Goal: Task Accomplishment & Management: Complete application form

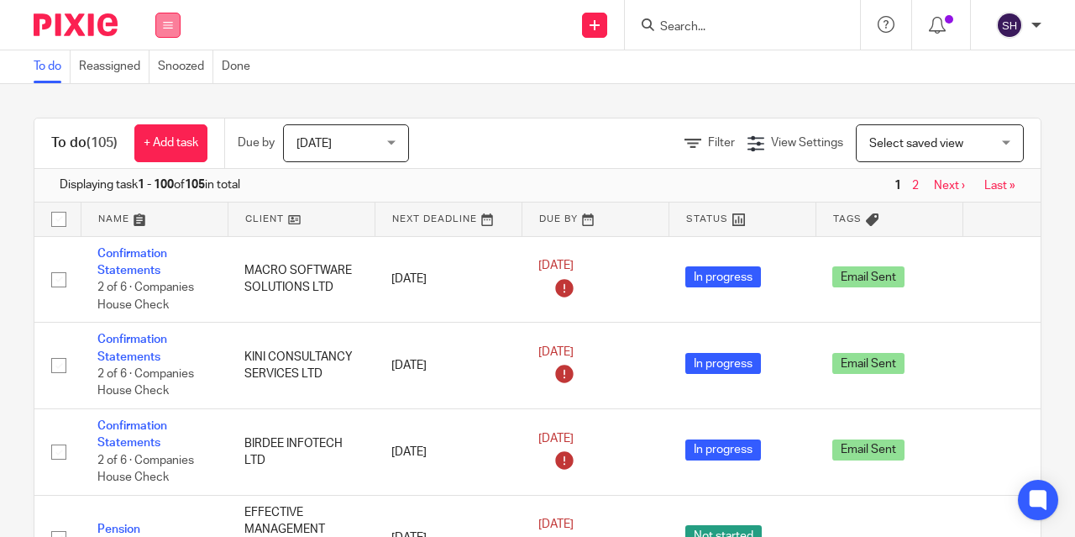
click at [165, 24] on icon at bounding box center [168, 25] width 10 height 10
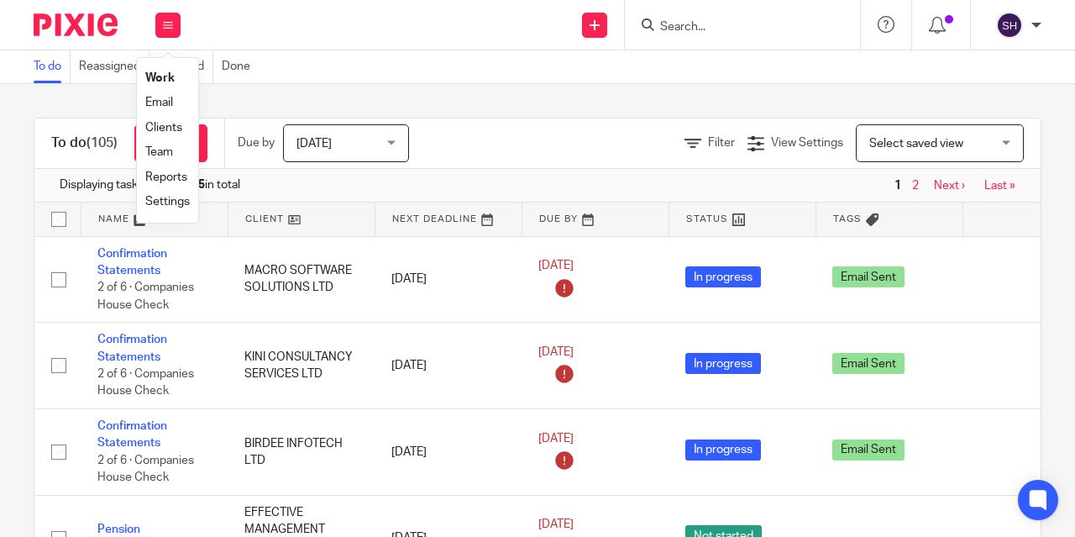
click at [154, 153] on link "Team" at bounding box center [159, 152] width 28 height 12
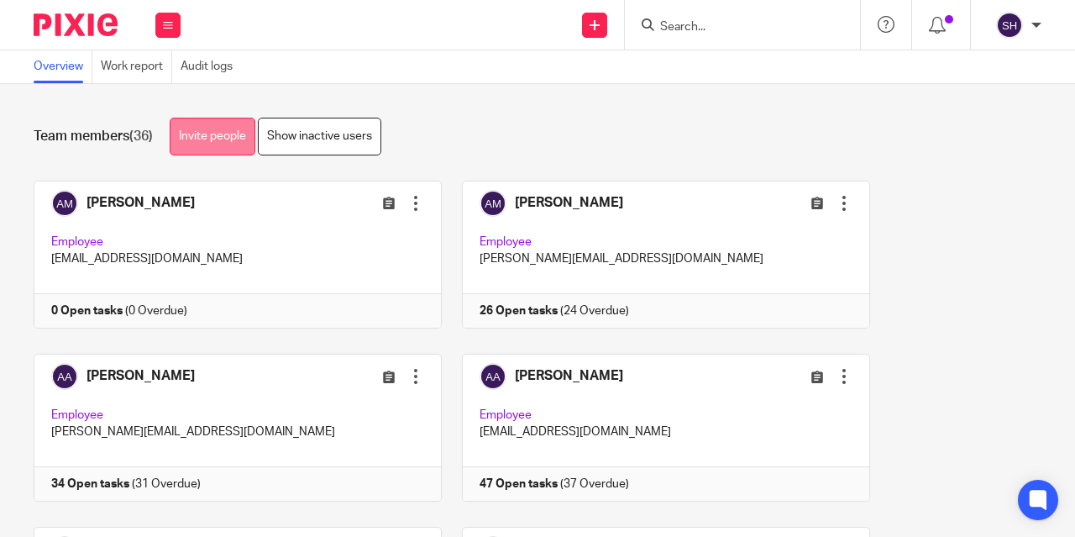
click at [189, 126] on link "Invite people" at bounding box center [213, 137] width 86 height 38
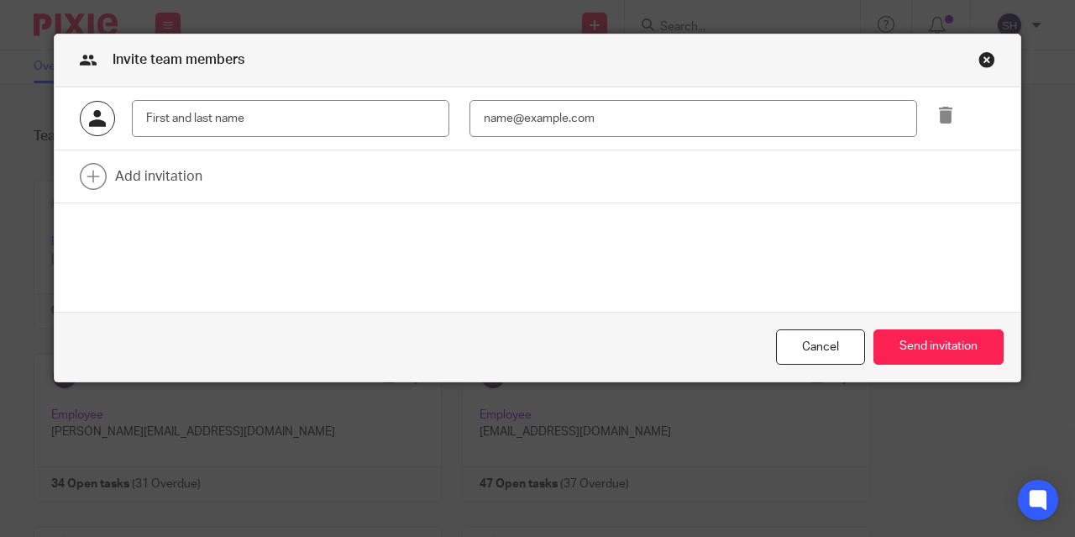
click at [190, 123] on input "text" at bounding box center [290, 119] width 317 height 38
type input "a"
type input "Akna Wijesinghe"
click at [611, 122] on input "email" at bounding box center [693, 119] width 448 height 38
type input "ak"
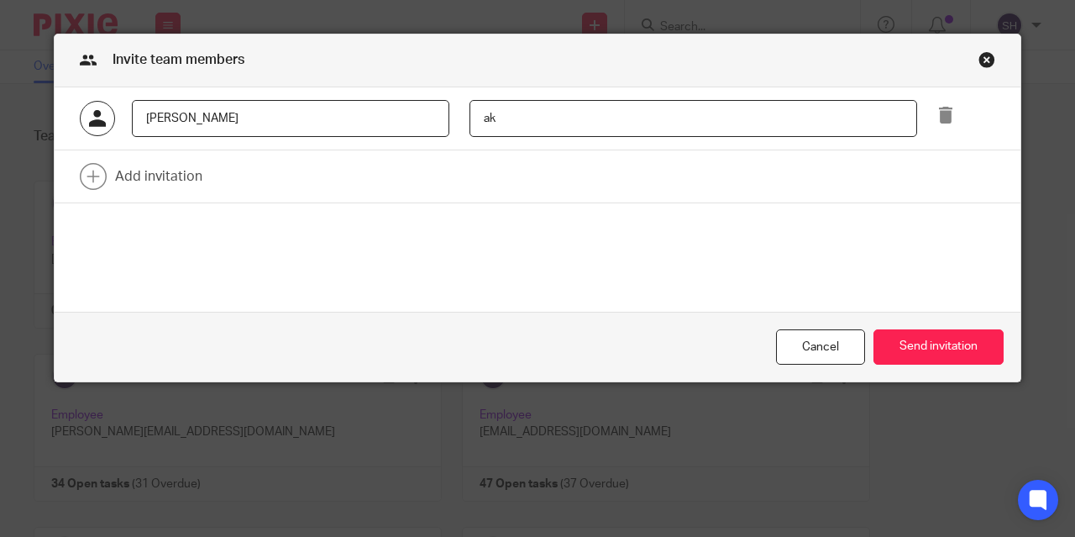
drag, startPoint x: 538, startPoint y: 108, endPoint x: 449, endPoint y: 129, distance: 90.7
click at [449, 129] on div "ak" at bounding box center [683, 119] width 468 height 38
paste input "akna.wijesinghe@wis-accountancy.co.uk"
type input "akna.wijesinghe@wis-accountancy.co.uk"
click at [955, 336] on button "Send invitation" at bounding box center [938, 347] width 130 height 36
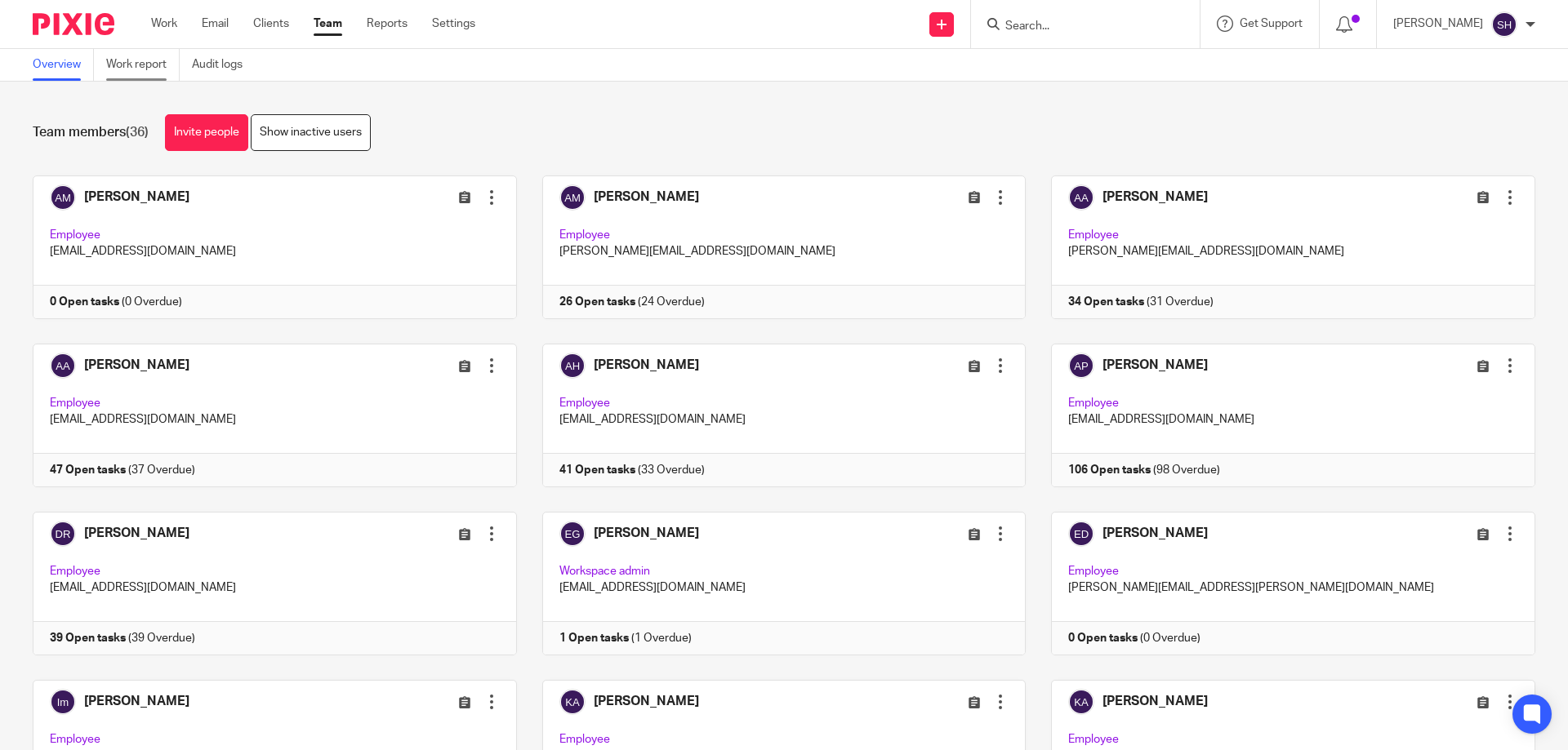
click at [116, 61] on link "Work report" at bounding box center [143, 64] width 74 height 32
